Goal: Transaction & Acquisition: Obtain resource

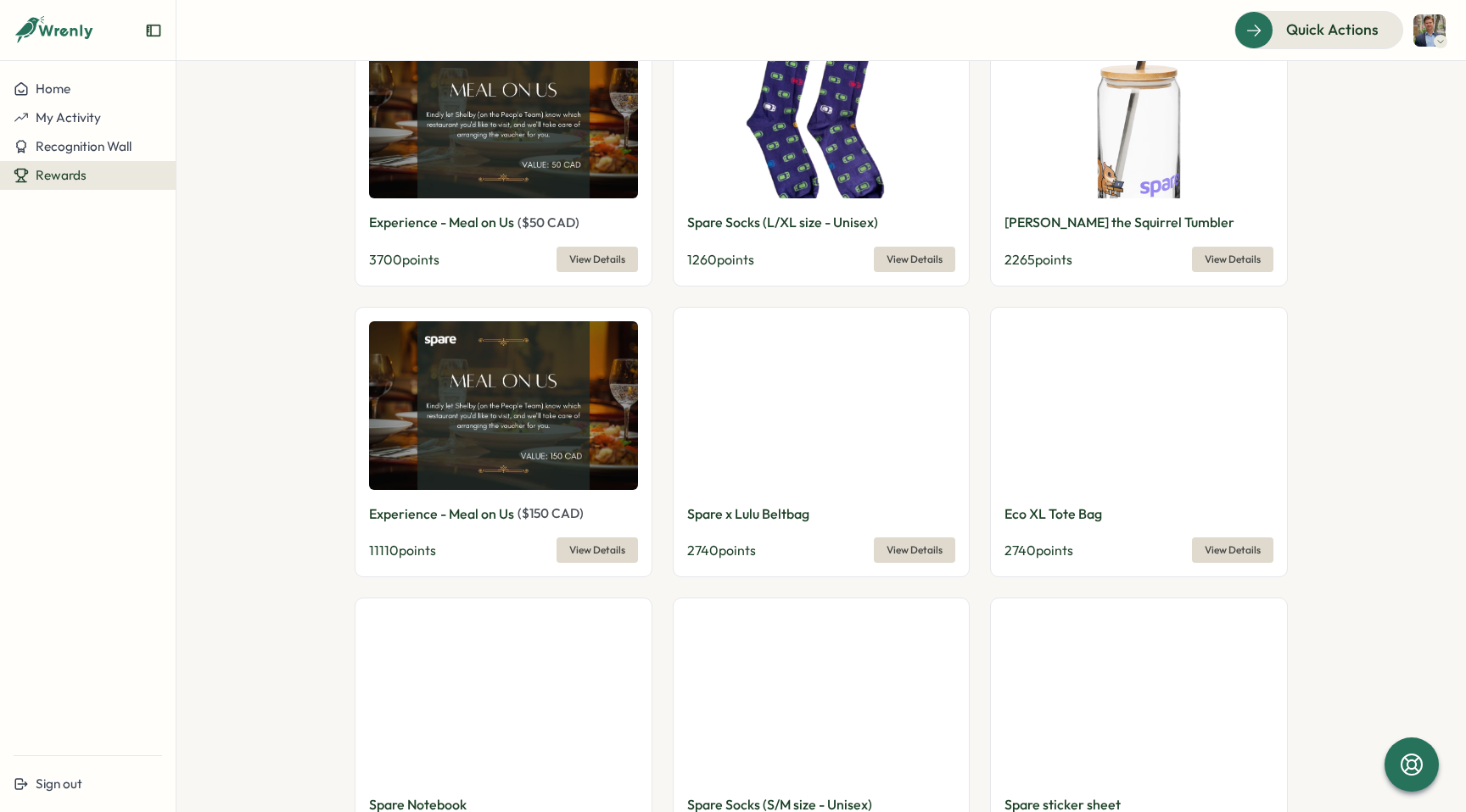
scroll to position [688, 0]
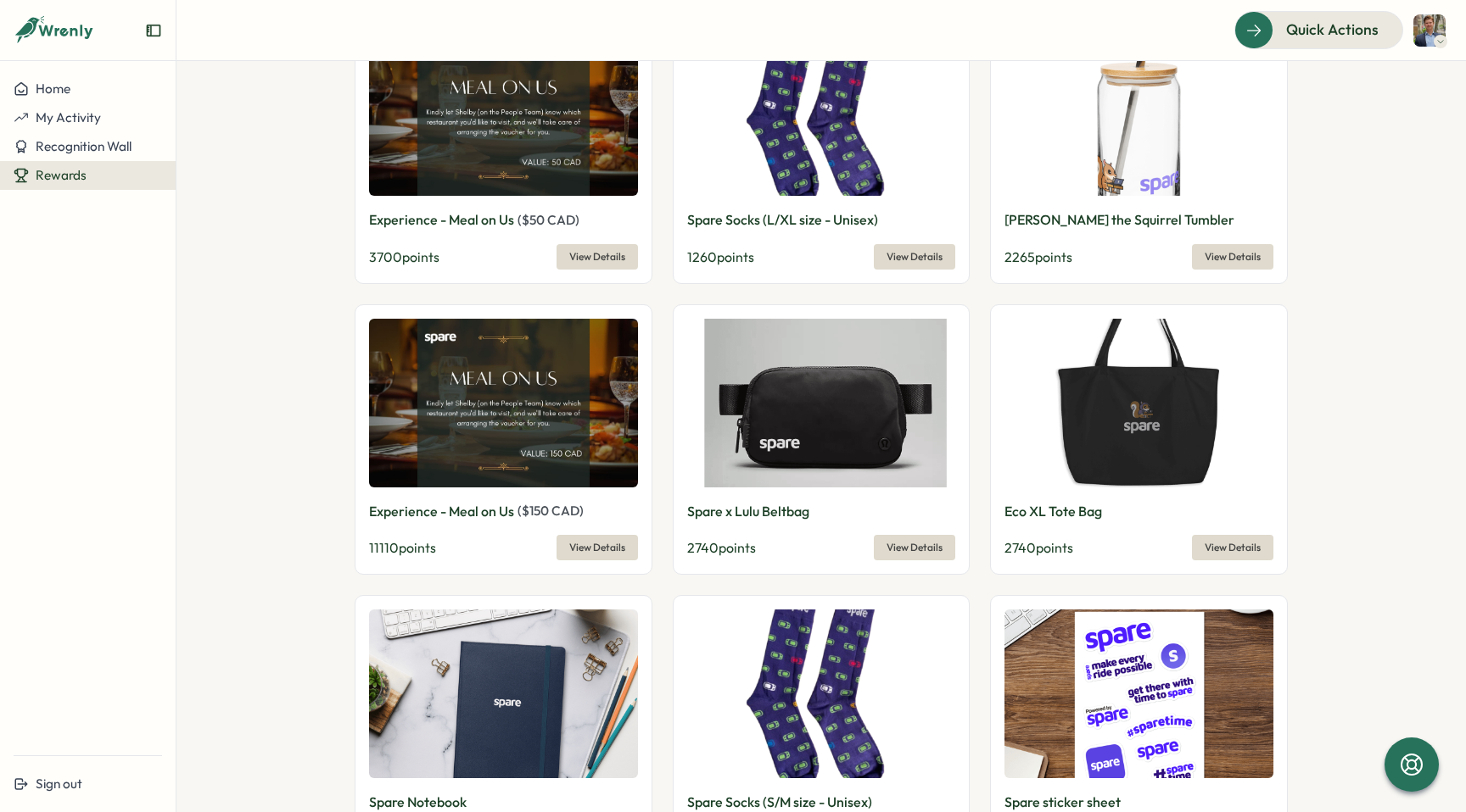
click at [327, 497] on section "Redeem your Wrenly points! 16200 Wrenly points ****** View Redemptions Reward P…" at bounding box center [820, 437] width 1289 height 752
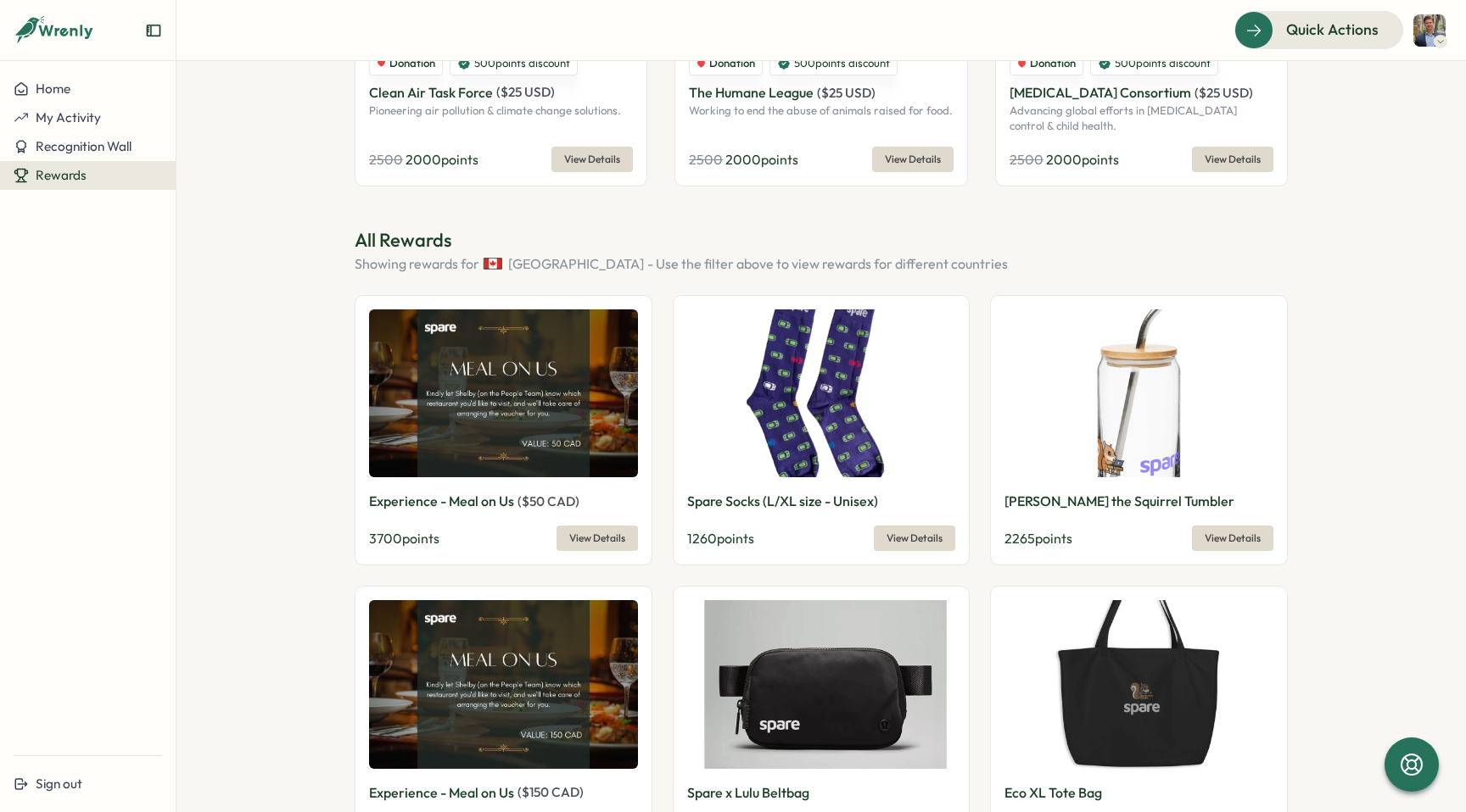
scroll to position [410, 0]
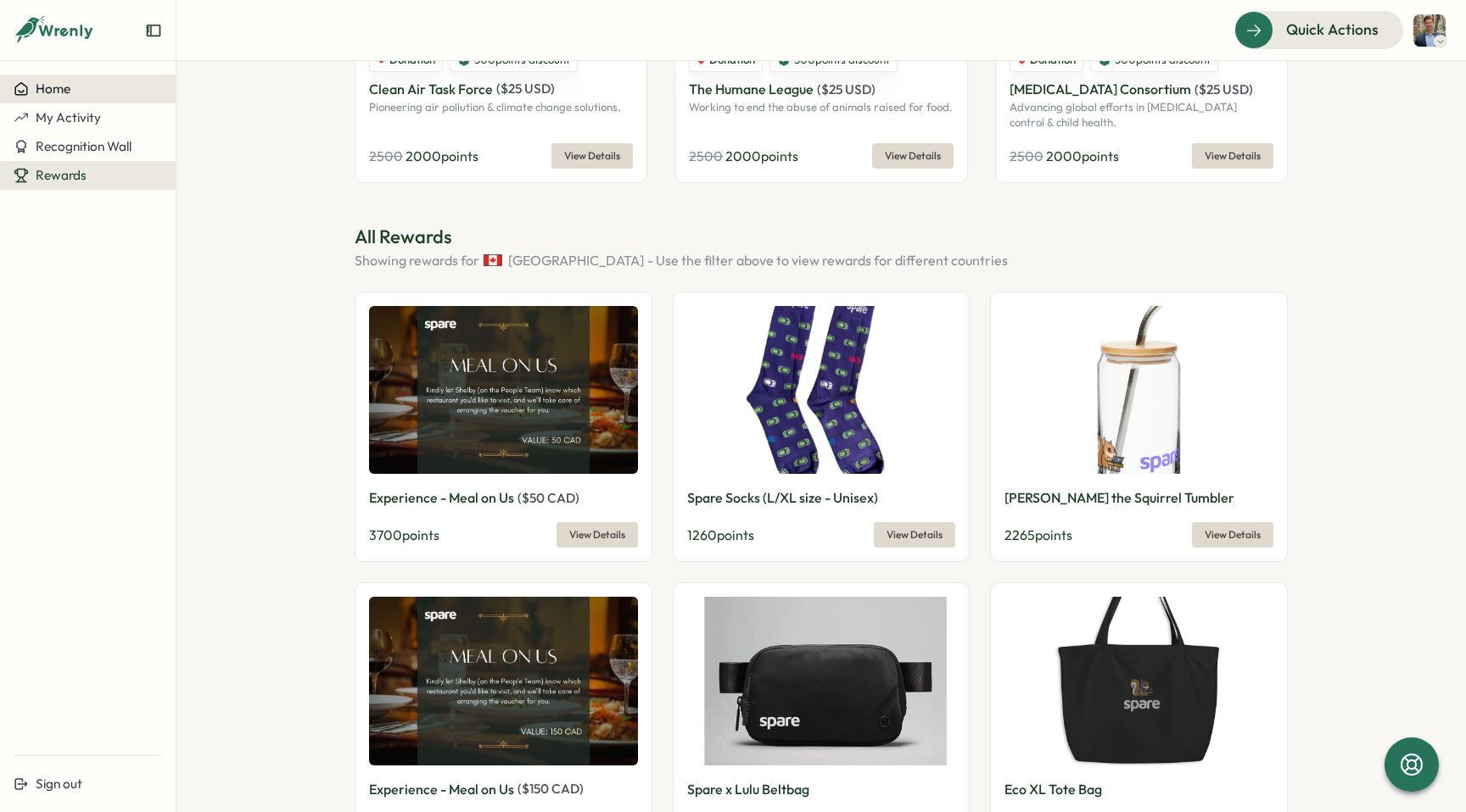
click at [52, 93] on span "Home" at bounding box center [53, 88] width 35 height 16
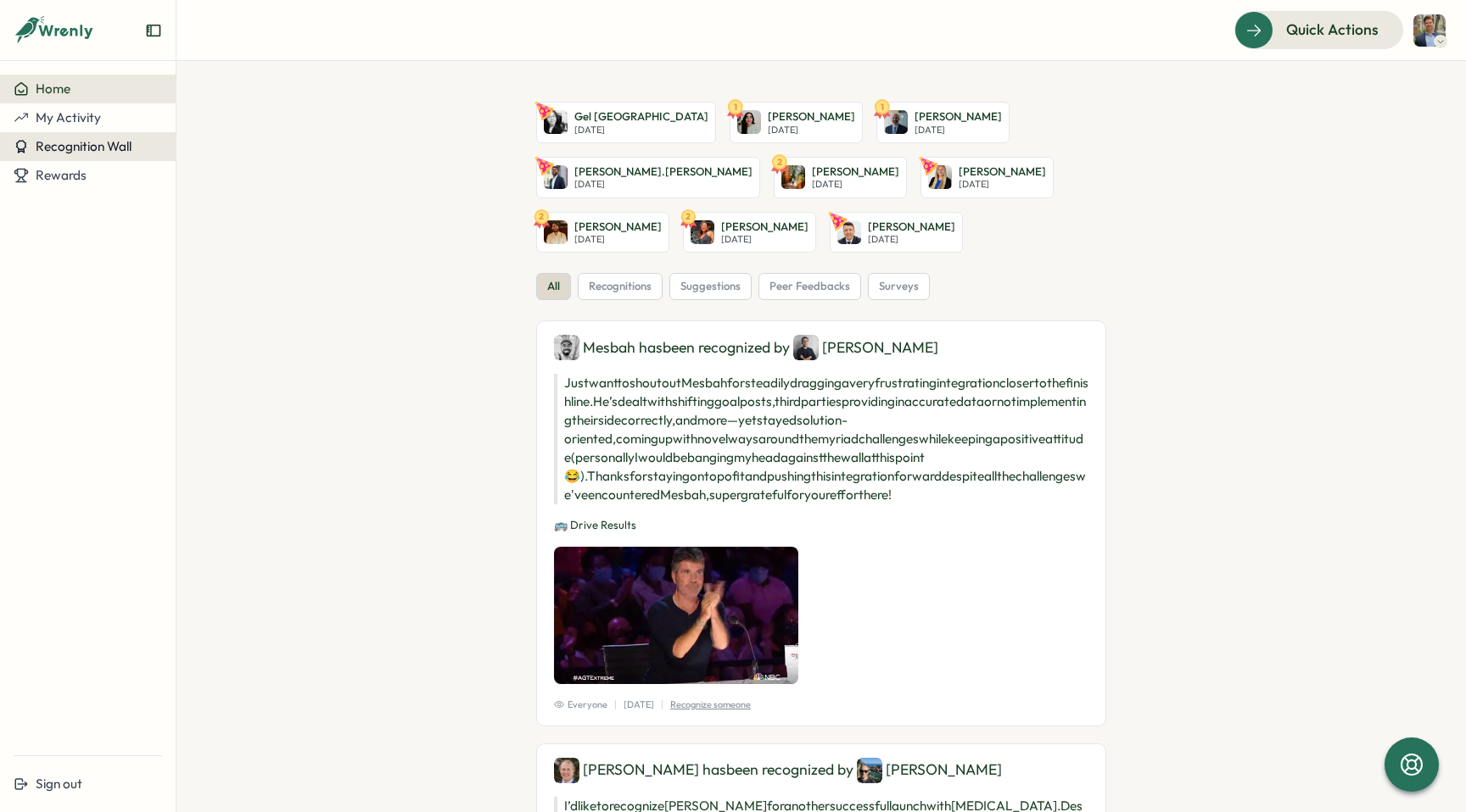
click at [74, 136] on button "Recognition Wall" at bounding box center [87, 146] width 175 height 28
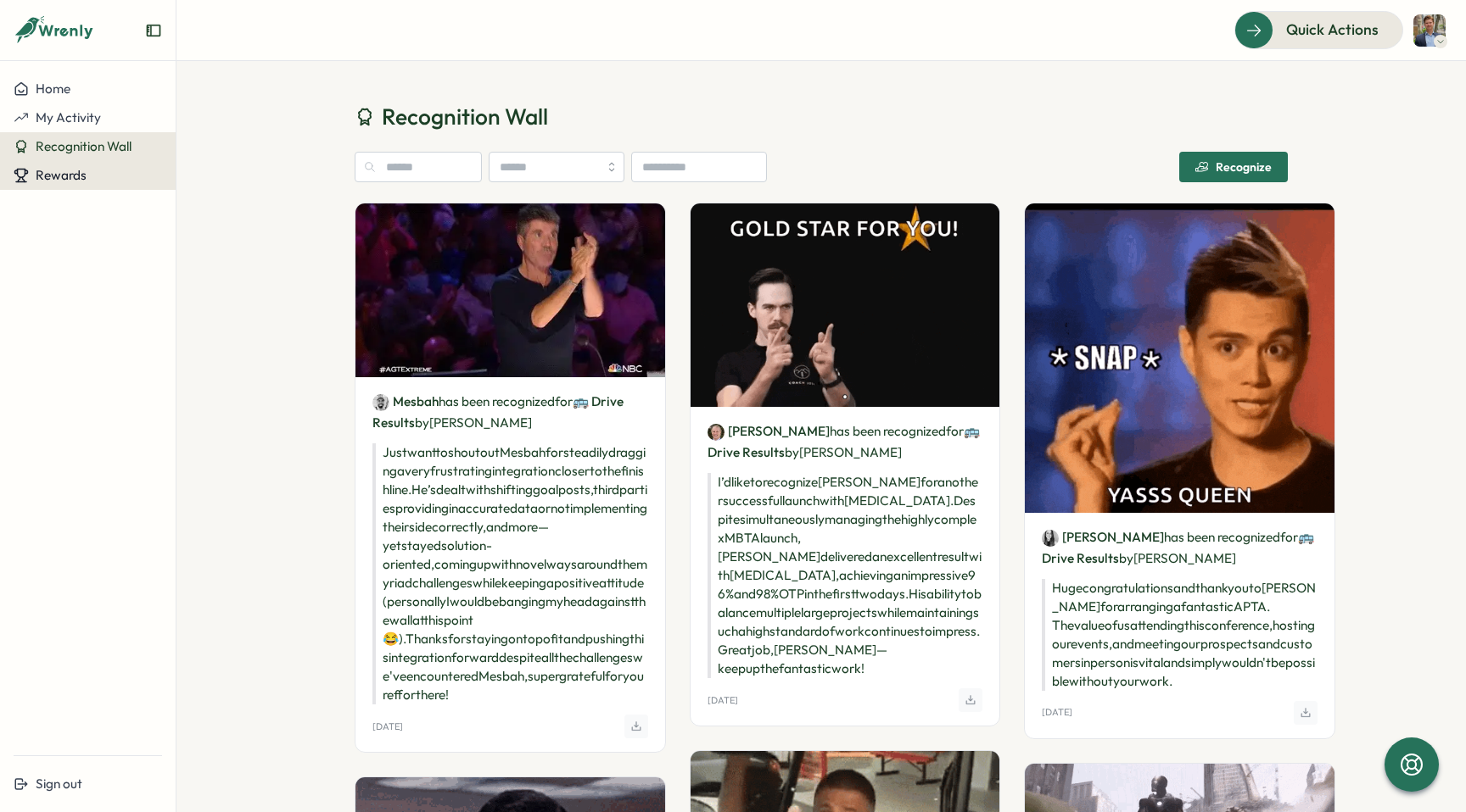
click at [126, 184] on button "Rewards" at bounding box center [87, 175] width 175 height 28
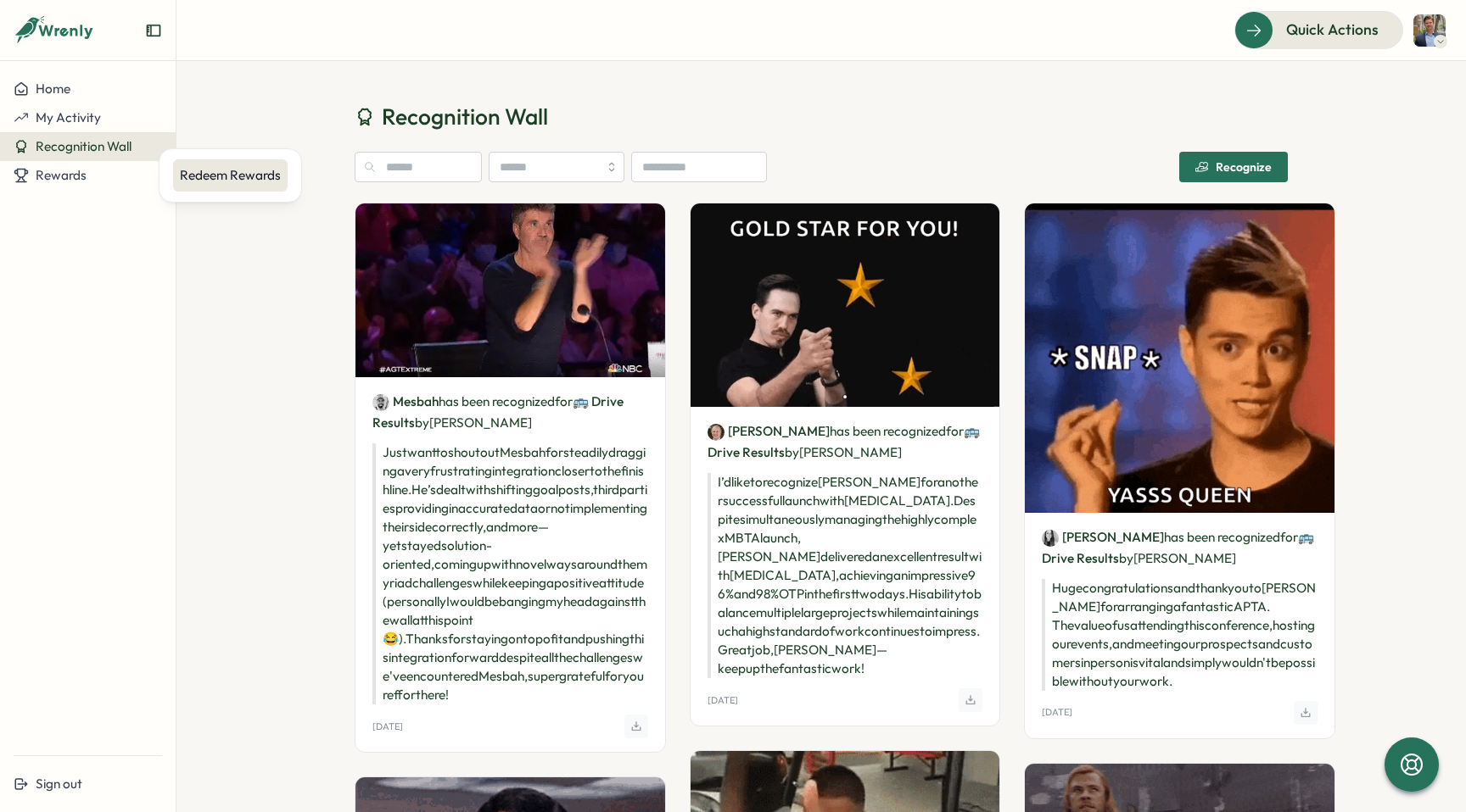
click at [183, 173] on div "Redeem Rewards" at bounding box center [230, 176] width 101 height 19
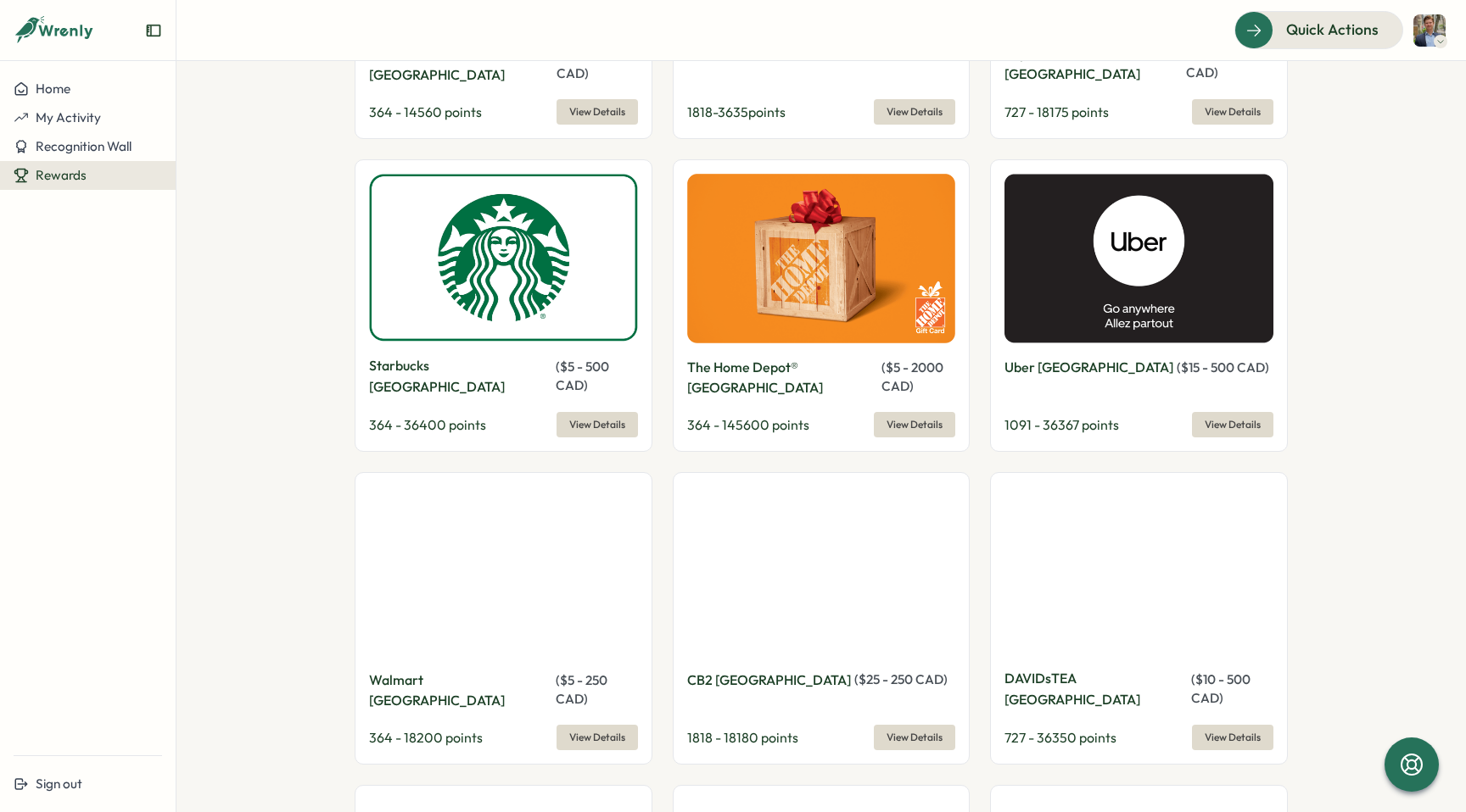
scroll to position [2045, 0]
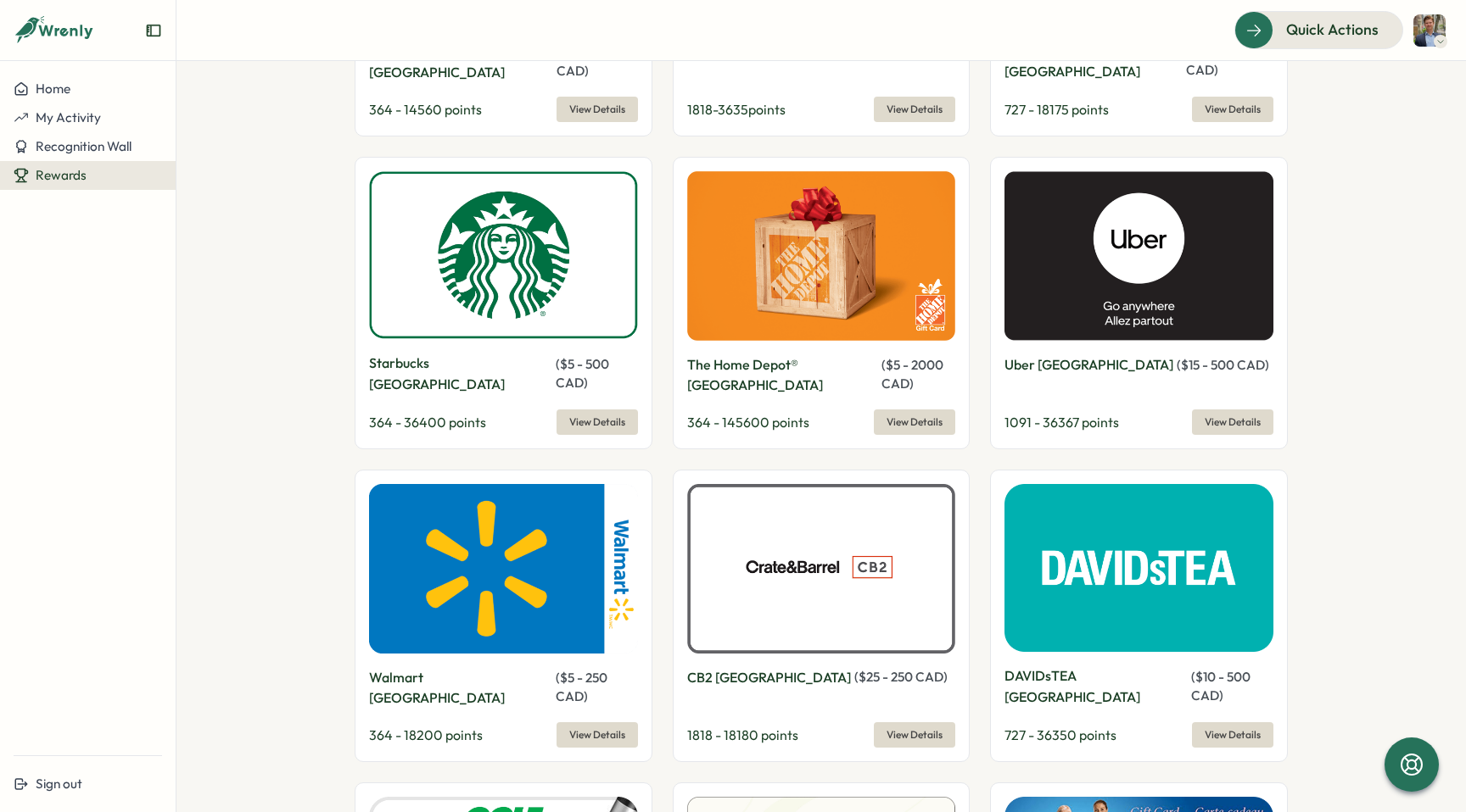
click at [1199, 410] on button "View Details" at bounding box center [1232, 422] width 81 height 25
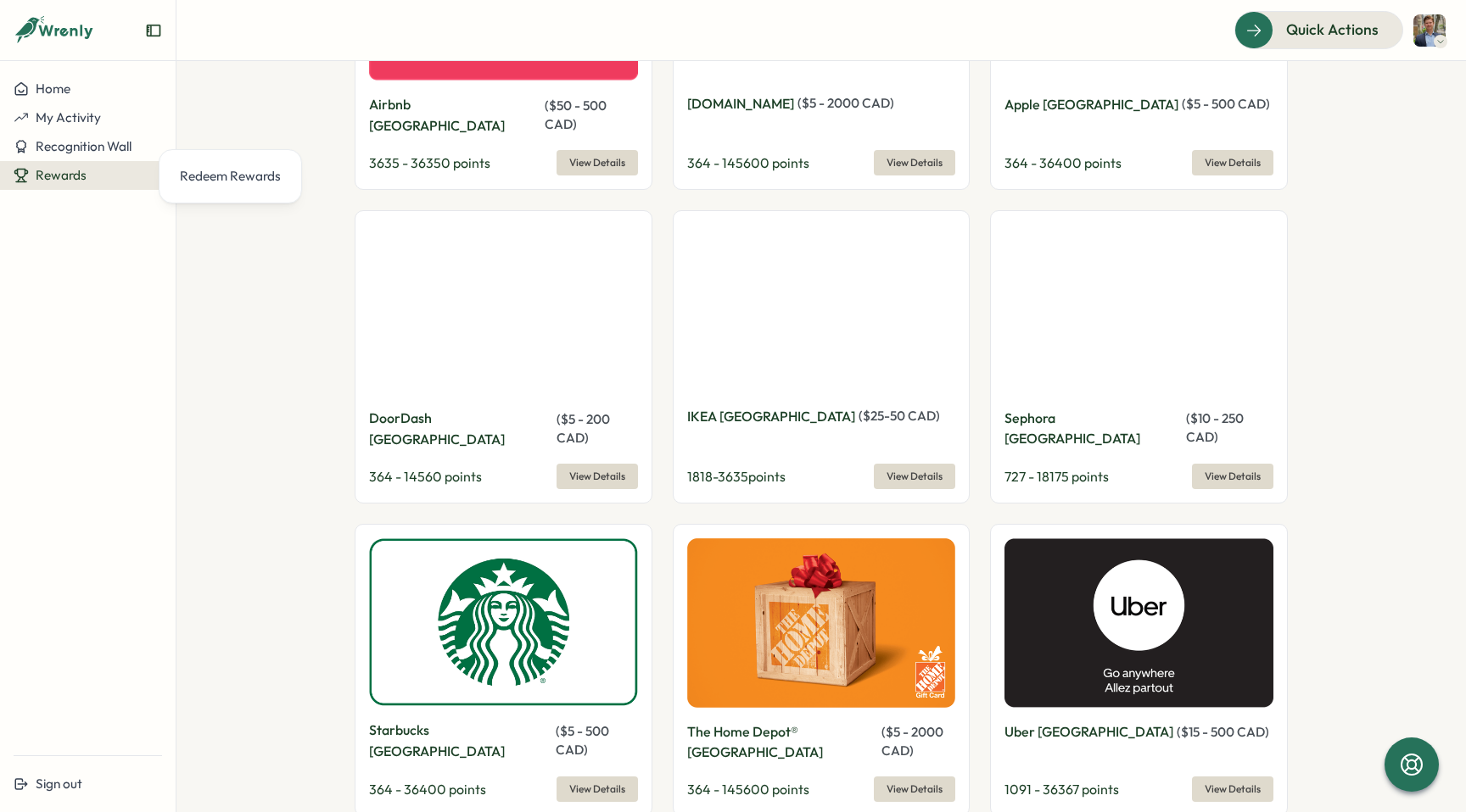
scroll to position [1677, 0]
